Goal: Information Seeking & Learning: Learn about a topic

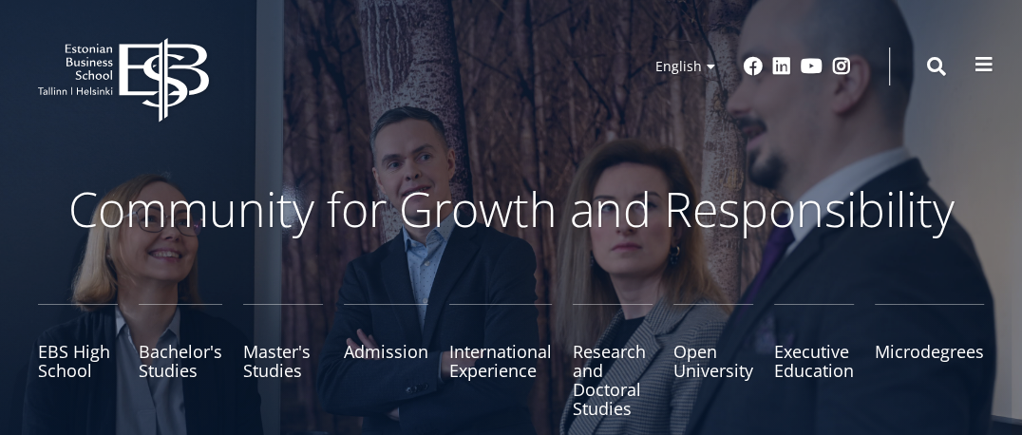
click at [979, 69] on span at bounding box center [983, 64] width 19 height 19
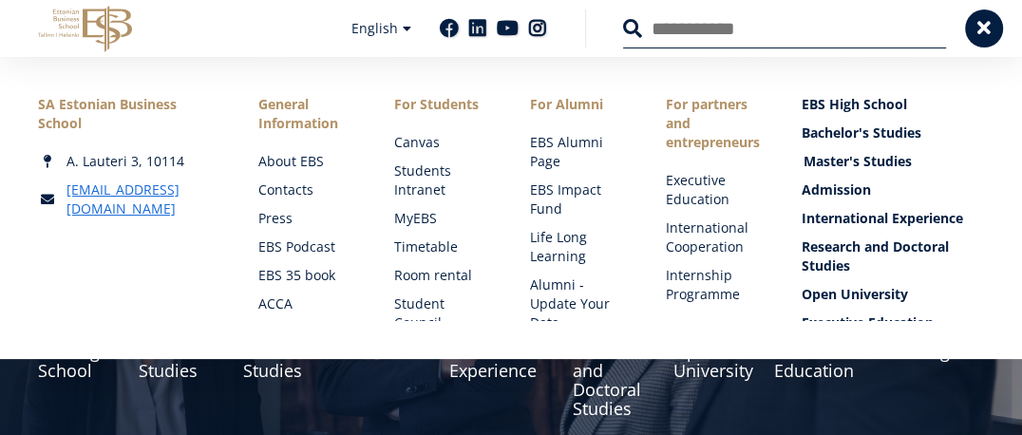
click at [850, 160] on link "Master's Studies" at bounding box center [894, 161] width 182 height 19
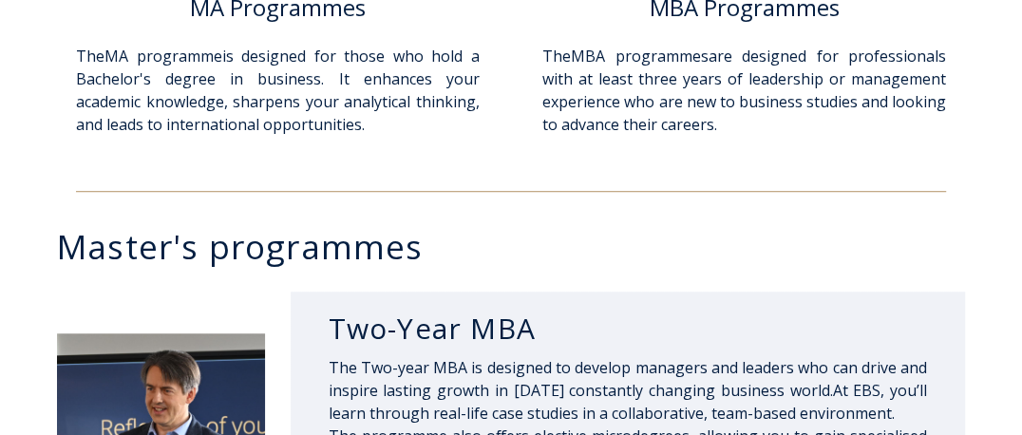
click at [768, 249] on h3 "Master's programmes" at bounding box center [520, 246] width 927 height 33
